Goal: Transaction & Acquisition: Obtain resource

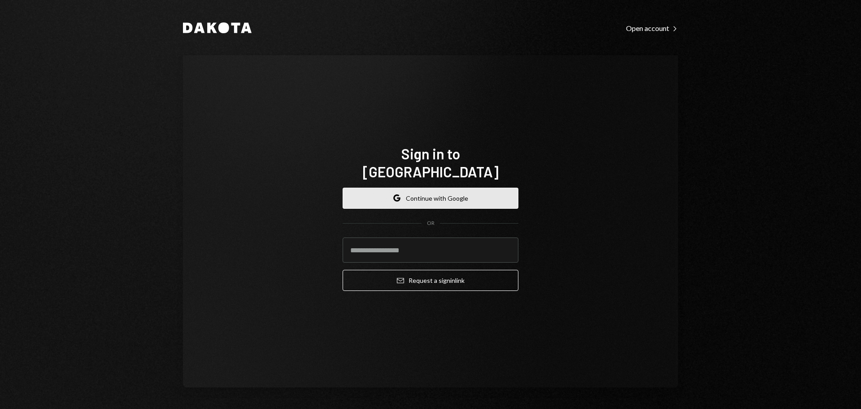
click at [409, 187] on button "Google Continue with Google" at bounding box center [431, 197] width 176 height 21
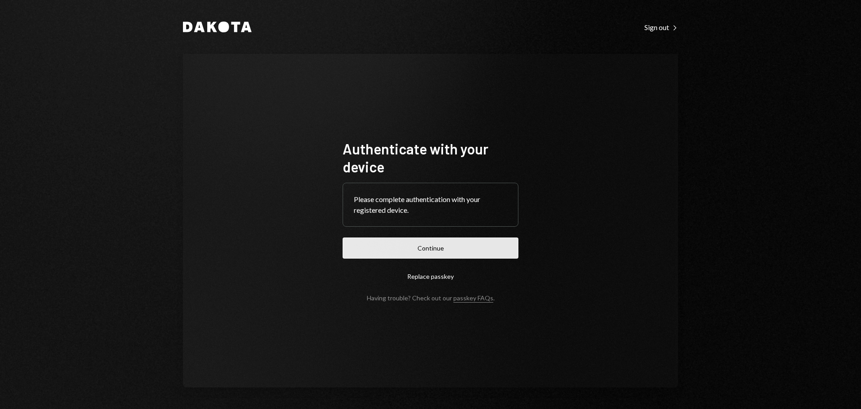
click at [433, 252] on button "Continue" at bounding box center [431, 247] width 176 height 21
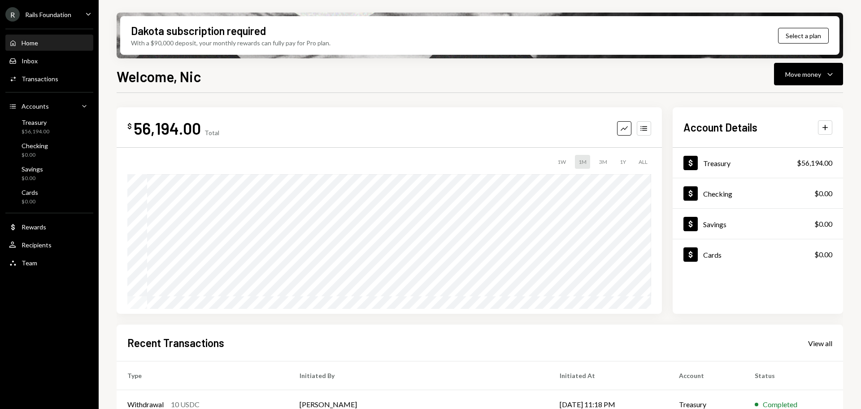
click at [91, 13] on icon "Caret Down" at bounding box center [88, 14] width 10 height 10
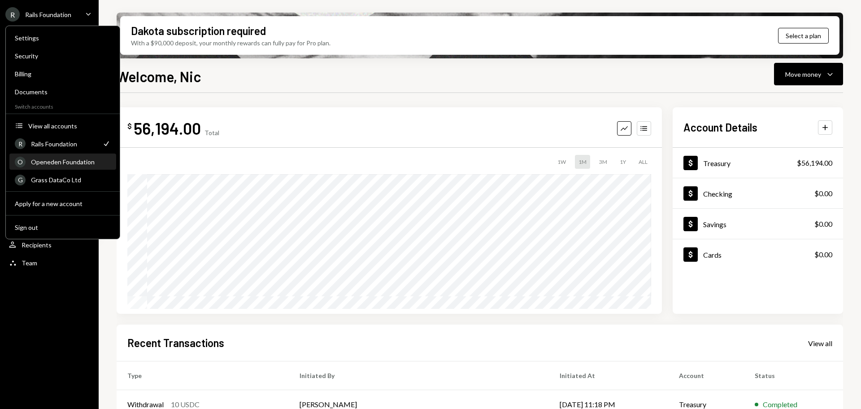
click at [66, 163] on div "Openeden Foundation" at bounding box center [71, 162] width 80 height 8
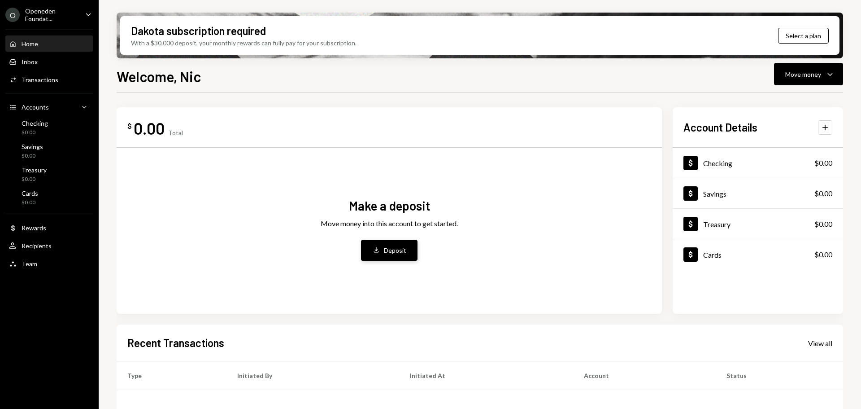
click at [383, 247] on button "Deposit Deposit" at bounding box center [389, 250] width 57 height 21
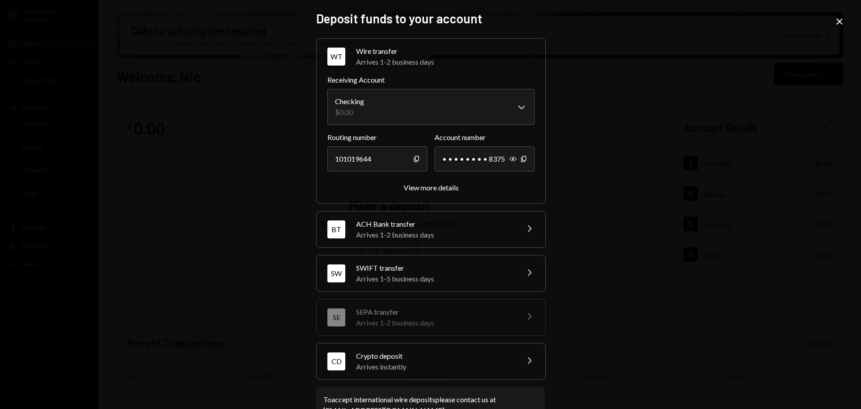
click at [402, 357] on div "Crypto deposit" at bounding box center [434, 355] width 157 height 11
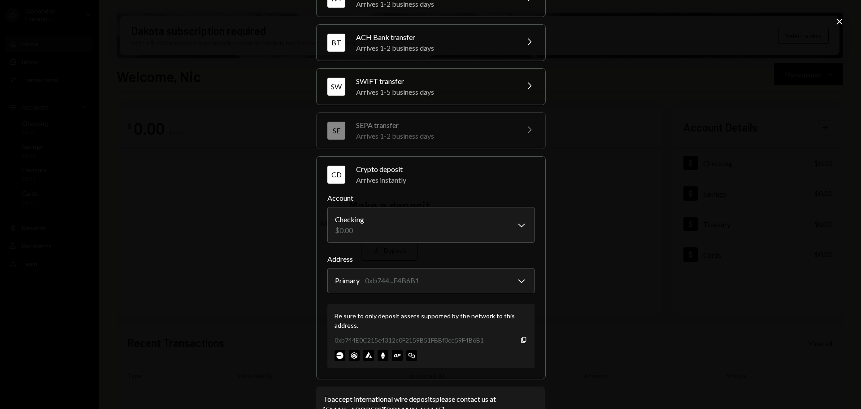
scroll to position [60, 0]
click at [235, 182] on div "**********" at bounding box center [430, 204] width 861 height 409
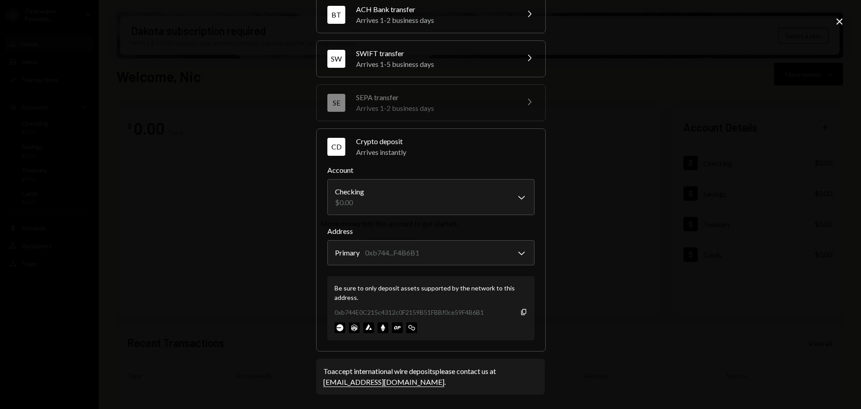
scroll to position [85, 0]
click at [522, 310] on icon "Copy" at bounding box center [523, 312] width 7 height 7
click at [521, 310] on icon "Copy" at bounding box center [523, 312] width 7 height 7
click at [205, 155] on div "**********" at bounding box center [430, 204] width 861 height 409
